Goal: Information Seeking & Learning: Understand process/instructions

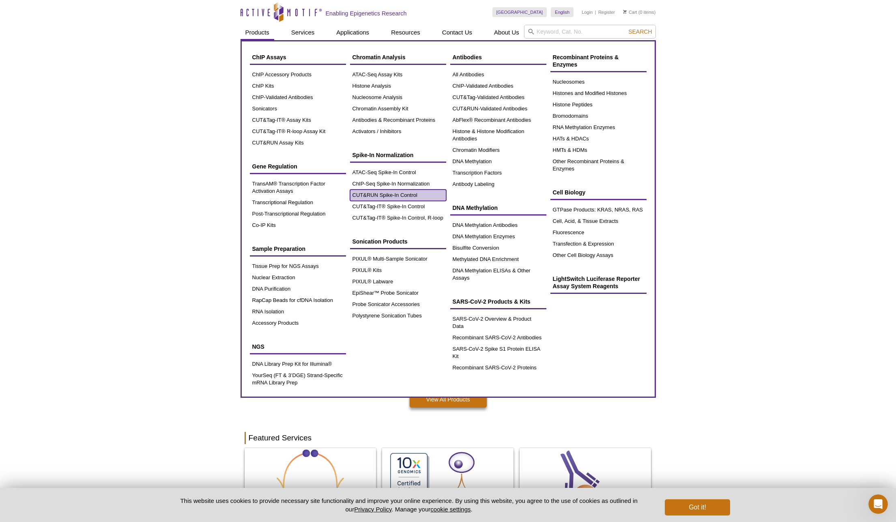
click at [403, 196] on link "CUT&RUN Spike-In Control" at bounding box center [398, 195] width 96 height 11
click at [401, 196] on link "CUT&RUN Spike-In Control" at bounding box center [398, 195] width 96 height 11
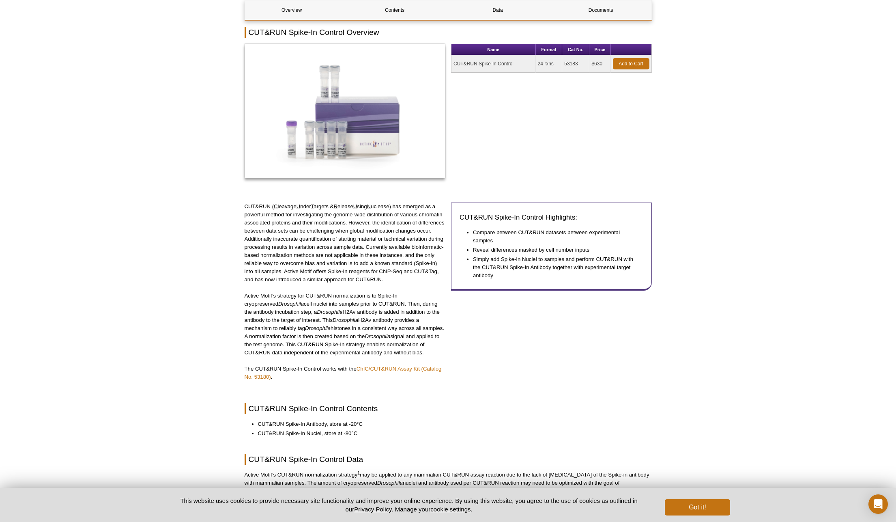
scroll to position [99, 0]
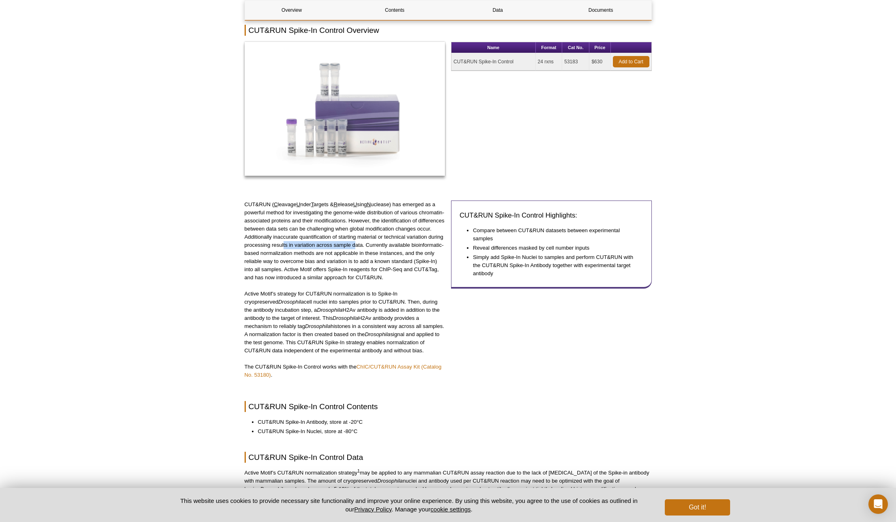
drag, startPoint x: 284, startPoint y: 246, endPoint x: 355, endPoint y: 245, distance: 71.0
click at [355, 245] on p "CUT&RUN ( C leavage U nder T argets & R [PERSON_NAME] U sing N uclease) has eme…" at bounding box center [345, 240] width 201 height 81
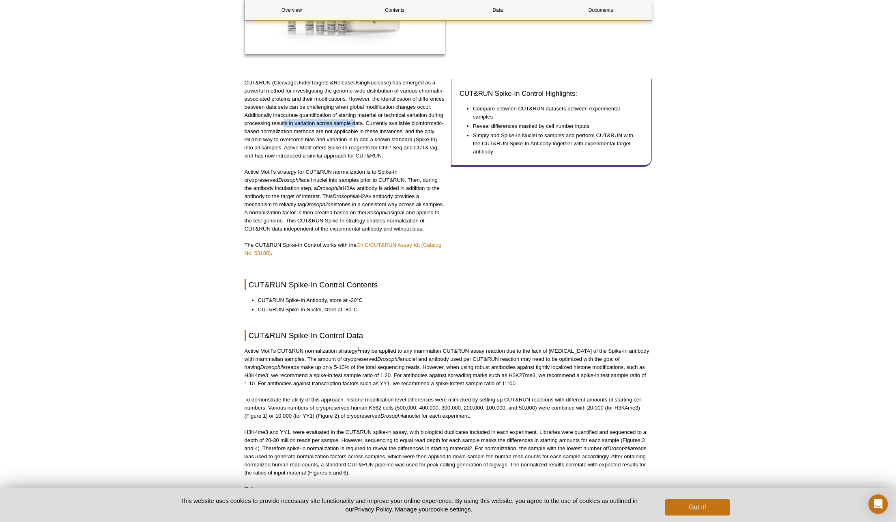
scroll to position [200, 0]
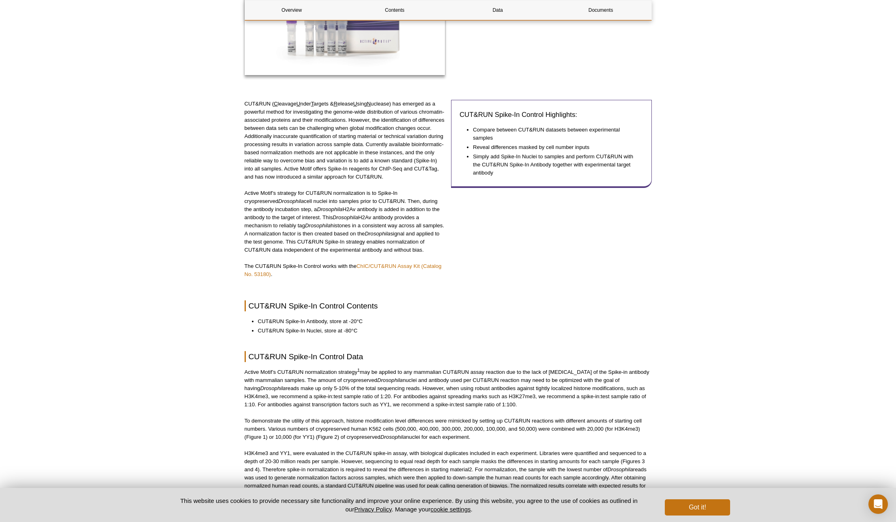
click at [341, 131] on p "CUT&RUN ( C leavage U nder T argets & R [PERSON_NAME] U sing N uclease) has eme…" at bounding box center [345, 140] width 201 height 81
click at [321, 129] on p "CUT&RUN ( C leavage U nder T argets & R [PERSON_NAME] U sing N uclease) has eme…" at bounding box center [345, 140] width 201 height 81
drag, startPoint x: 327, startPoint y: 129, endPoint x: 388, endPoint y: 129, distance: 60.9
click at [388, 129] on p "CUT&RUN ( C leavage U nder T argets & R [PERSON_NAME] U sing N uclease) has eme…" at bounding box center [345, 140] width 201 height 81
click at [279, 126] on p "CUT&RUN ( C leavage U nder T argets & R [PERSON_NAME] U sing N uclease) has eme…" at bounding box center [345, 140] width 201 height 81
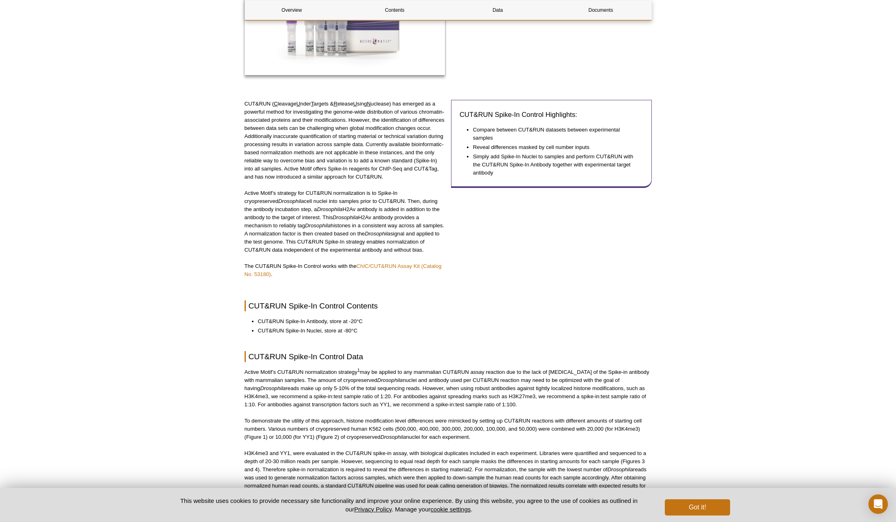
drag, startPoint x: 275, startPoint y: 126, endPoint x: 406, endPoint y: 128, distance: 130.7
click at [406, 128] on p "CUT&RUN ( C leavage U nder T argets & R [PERSON_NAME] U sing N uclease) has eme…" at bounding box center [345, 140] width 201 height 81
drag, startPoint x: 268, startPoint y: 114, endPoint x: 417, endPoint y: 117, distance: 149.0
click at [417, 117] on p "CUT&RUN ( C leavage U nder T argets & R [PERSON_NAME] U sing N uclease) has eme…" at bounding box center [345, 140] width 201 height 81
click at [351, 122] on p "CUT&RUN ( C leavage U nder T argets & R [PERSON_NAME] U sing N uclease) has eme…" at bounding box center [345, 140] width 201 height 81
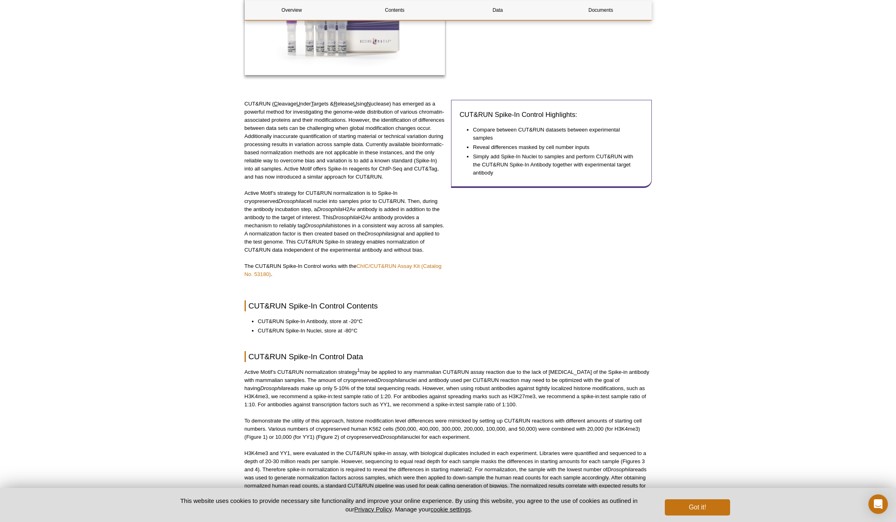
drag, startPoint x: 271, startPoint y: 126, endPoint x: 353, endPoint y: 129, distance: 82.4
click at [353, 129] on p "CUT&RUN ( C leavage U nder T argets & R [PERSON_NAME] U sing N uclease) has eme…" at bounding box center [345, 140] width 201 height 81
drag, startPoint x: 265, startPoint y: 137, endPoint x: 377, endPoint y: 136, distance: 111.6
click at [377, 136] on p "CUT&RUN ( C leavage U nder T argets & R [PERSON_NAME] U sing N uclease) has eme…" at bounding box center [345, 140] width 201 height 81
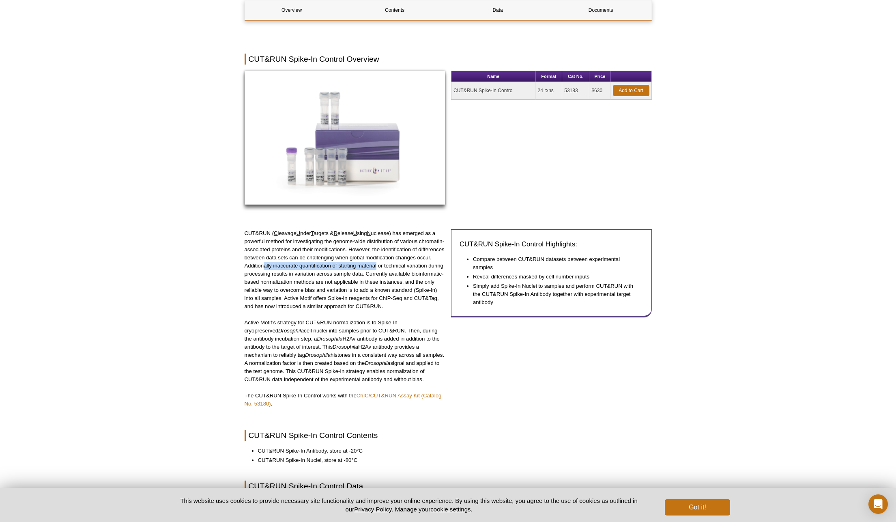
scroll to position [0, 0]
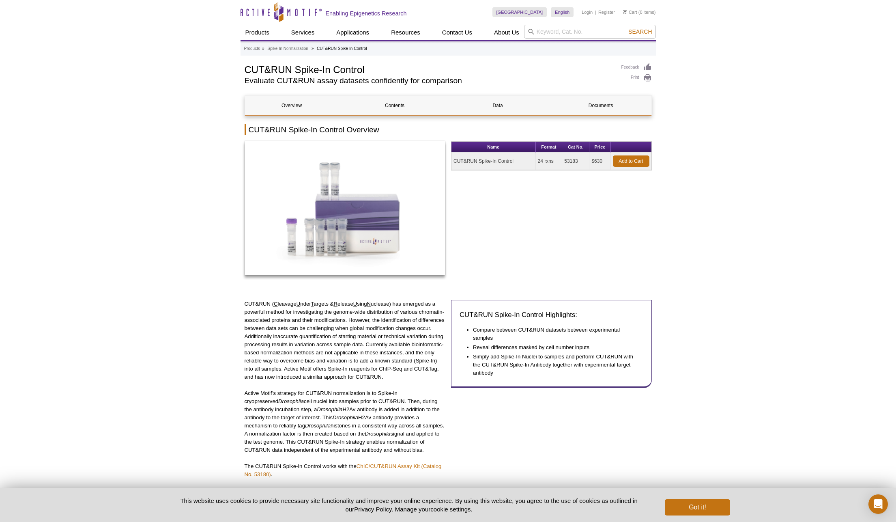
click at [501, 162] on td "CUT&RUN Spike-In Control" at bounding box center [494, 161] width 84 height 17
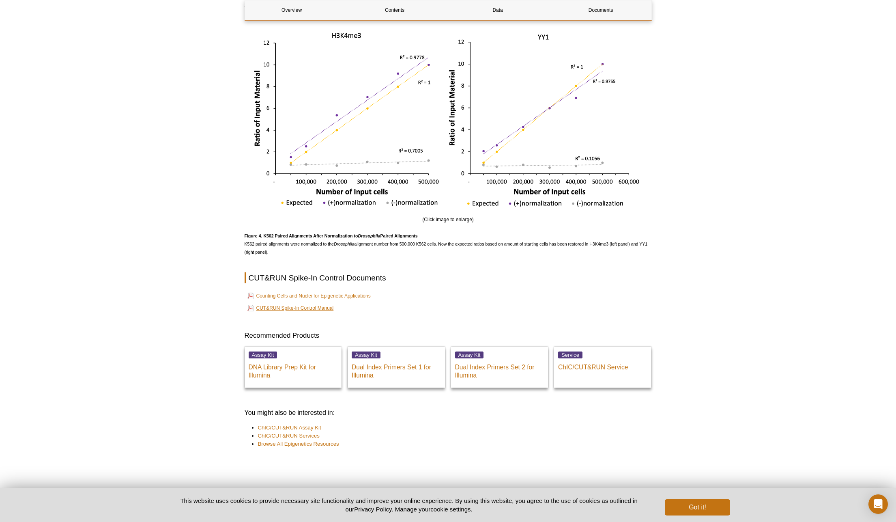
scroll to position [1452, 0]
click at [302, 307] on link "CUT&RUN Spike-In Control Manual" at bounding box center [291, 309] width 86 height 10
